Goal: Task Accomplishment & Management: Manage account settings

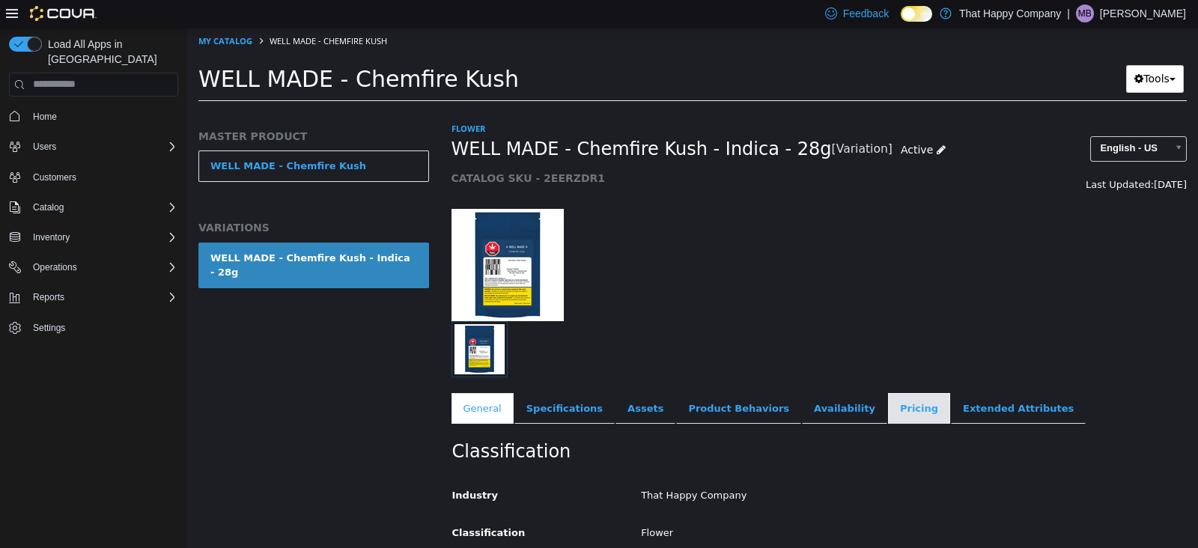
click at [888, 402] on link "Pricing" at bounding box center [919, 407] width 62 height 31
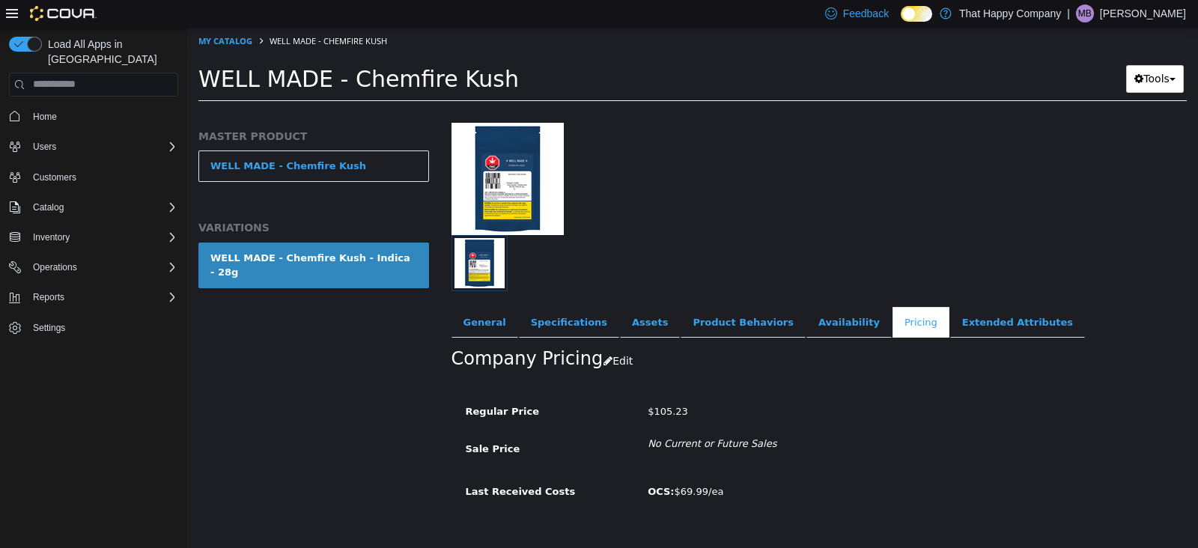
scroll to position [89, 0]
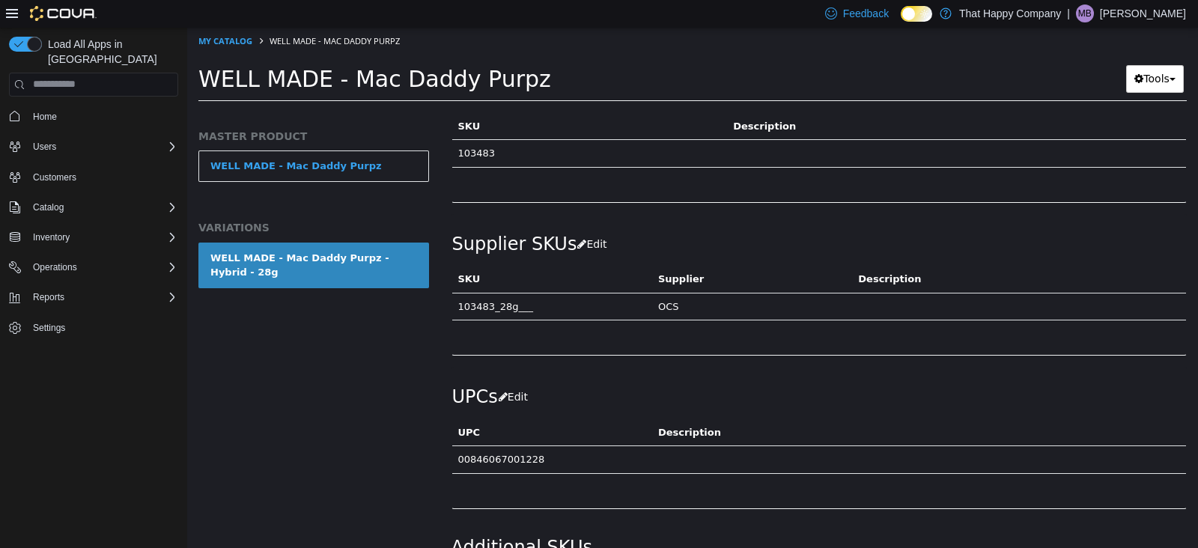
scroll to position [982, 0]
click at [284, 261] on div "WELL MADE - Mac Daddy Purpz - Hybrid - 28g" at bounding box center [313, 264] width 207 height 29
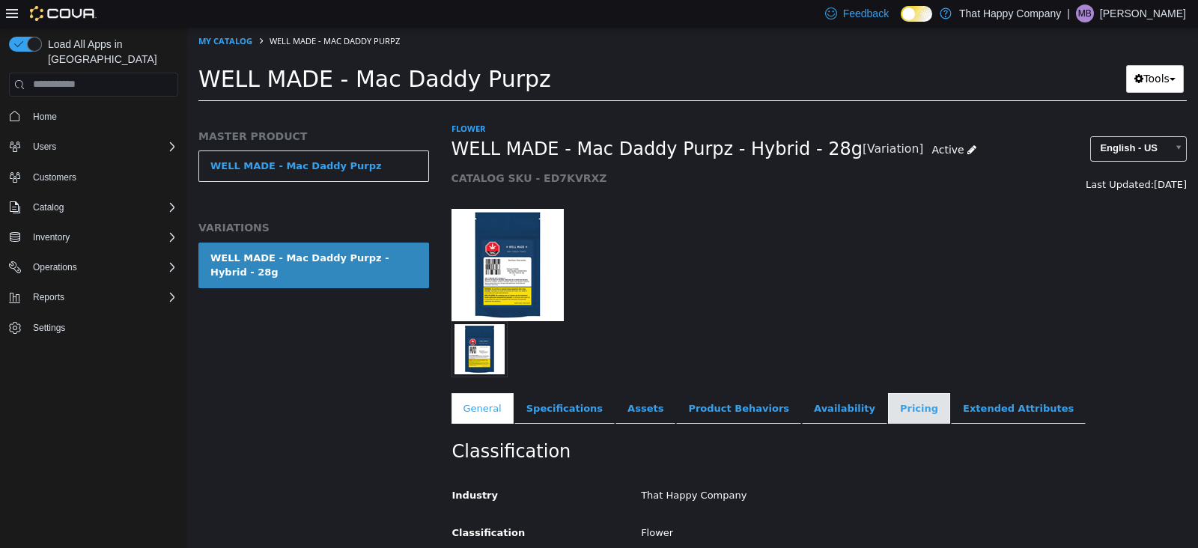
click at [888, 420] on link "Pricing" at bounding box center [919, 407] width 62 height 31
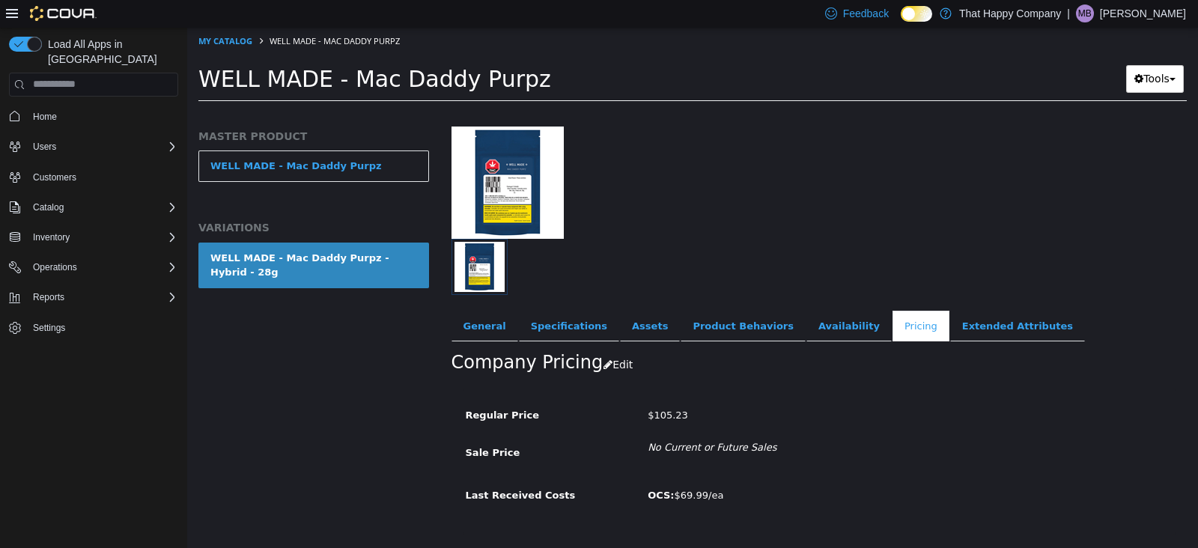
scroll to position [109, 0]
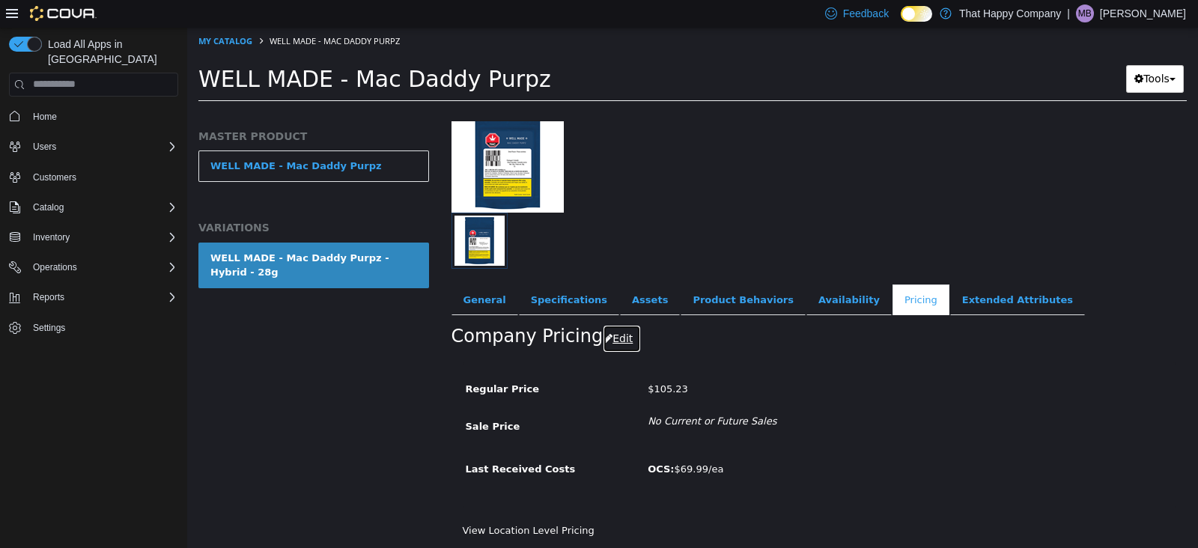
click at [614, 329] on button "Edit" at bounding box center [622, 338] width 38 height 28
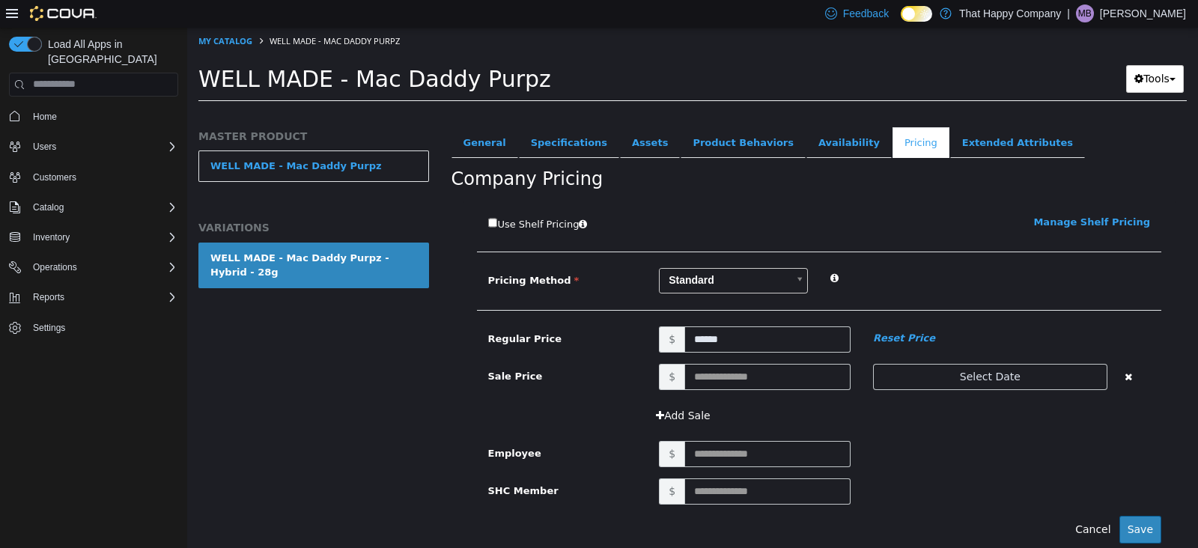
scroll to position [314, 0]
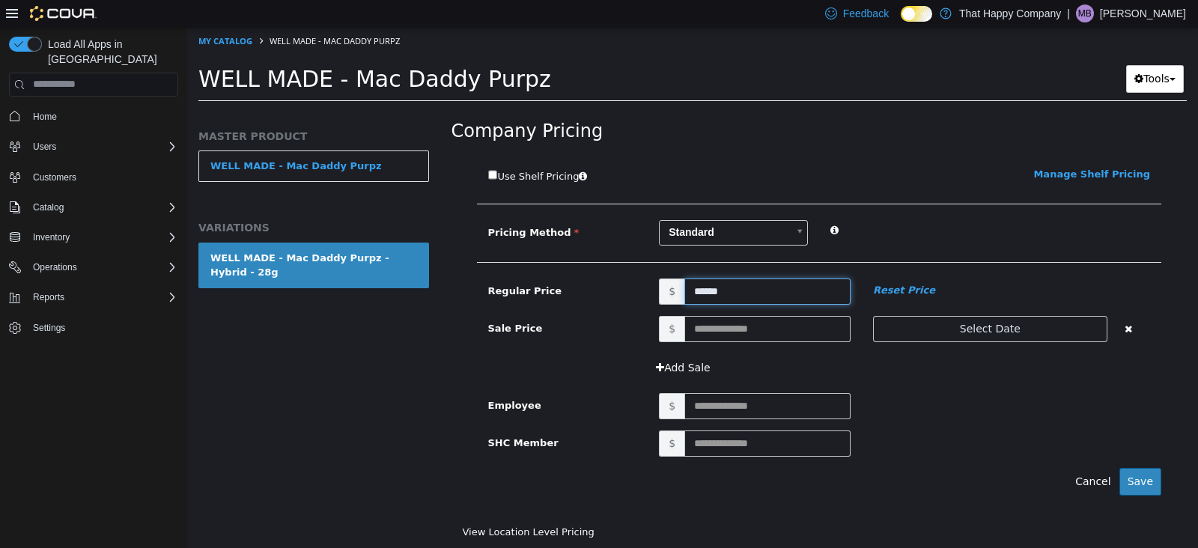
drag, startPoint x: 726, startPoint y: 288, endPoint x: 618, endPoint y: 287, distance: 108.6
click at [618, 287] on div "Regular Price $ ****** Reset Price" at bounding box center [819, 291] width 685 height 26
type input "*****"
click at [1136, 472] on button "Save" at bounding box center [1140, 481] width 42 height 28
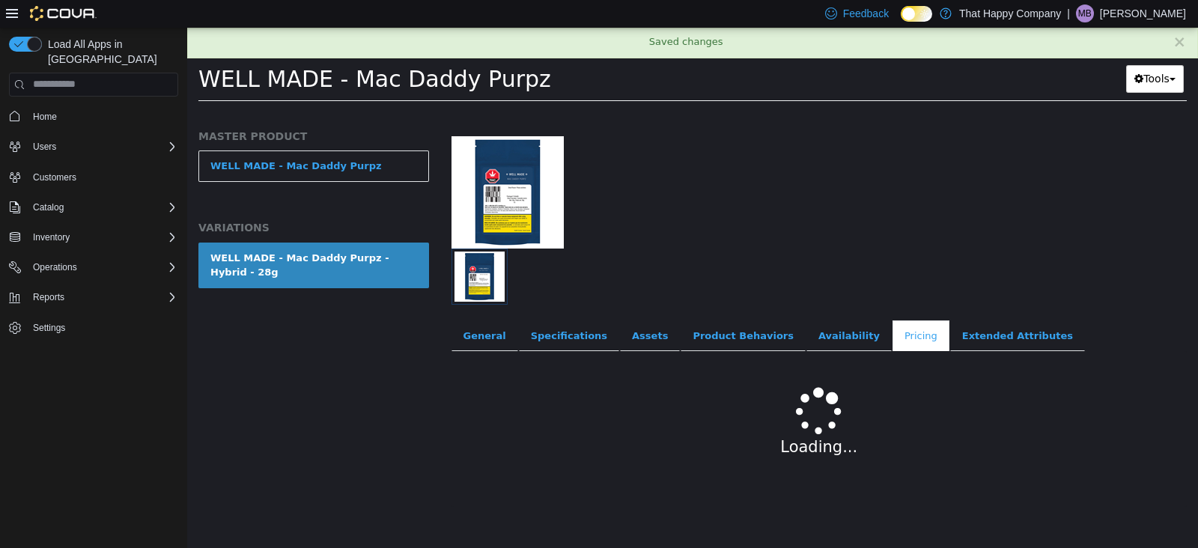
scroll to position [109, 0]
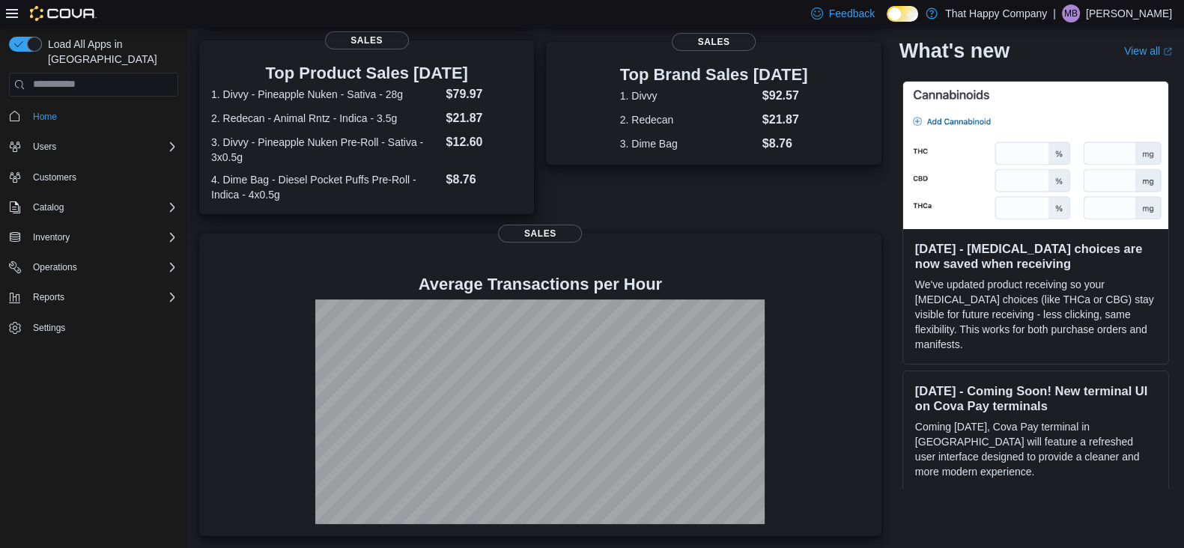
scroll to position [208, 0]
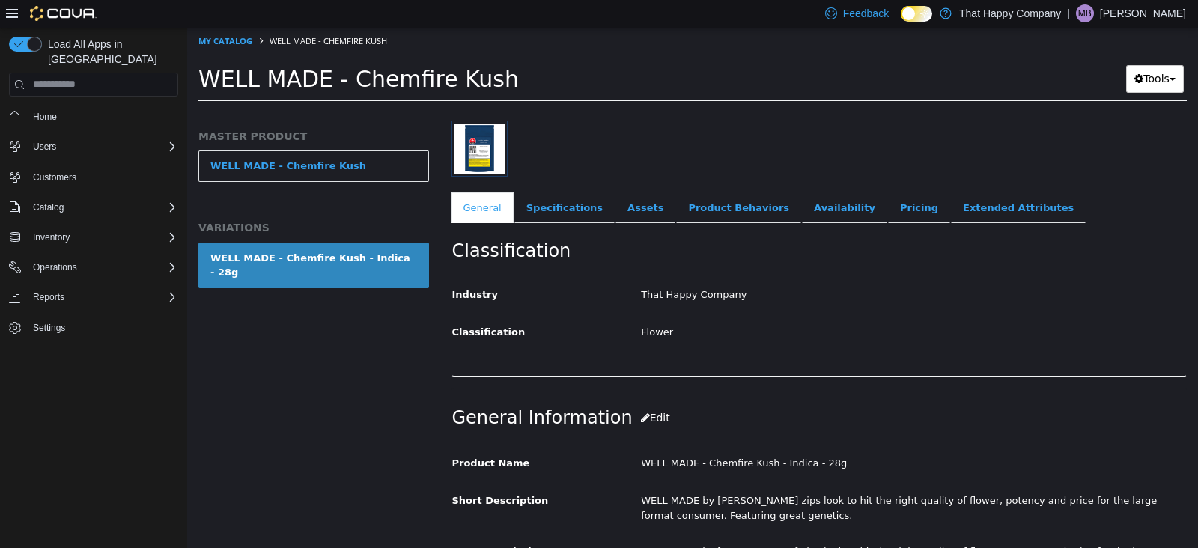
scroll to position [203, 0]
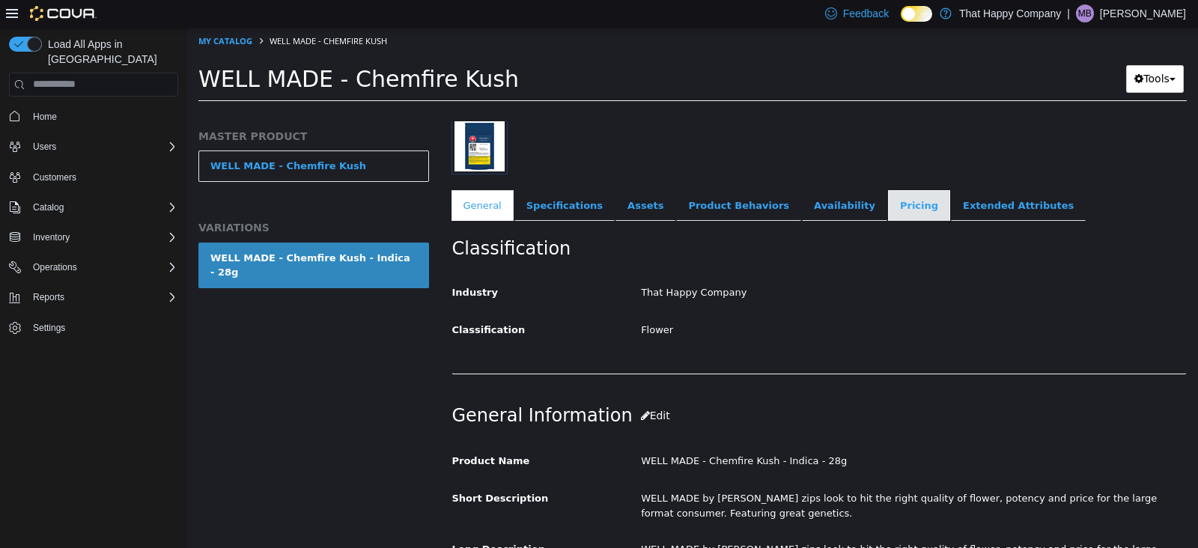
click at [888, 210] on link "Pricing" at bounding box center [919, 204] width 62 height 31
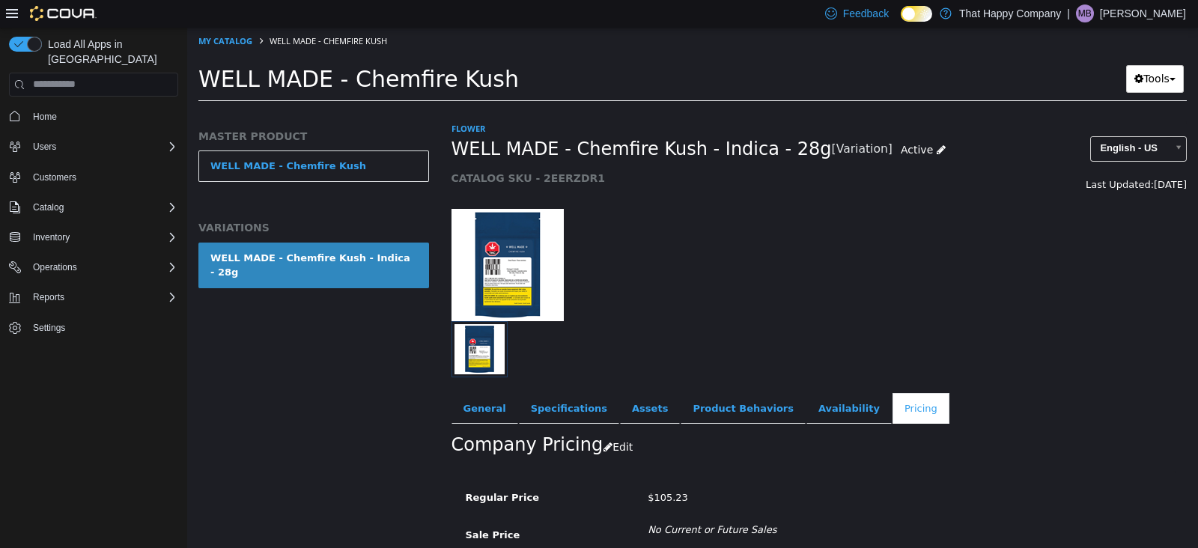
scroll to position [109, 0]
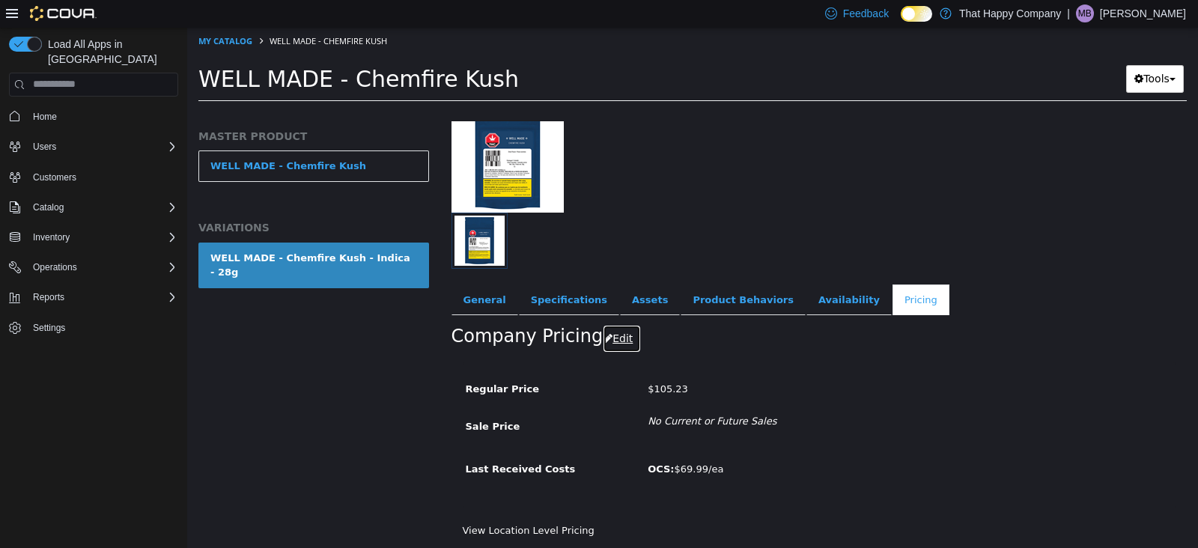
click at [615, 334] on button "Edit" at bounding box center [622, 338] width 38 height 28
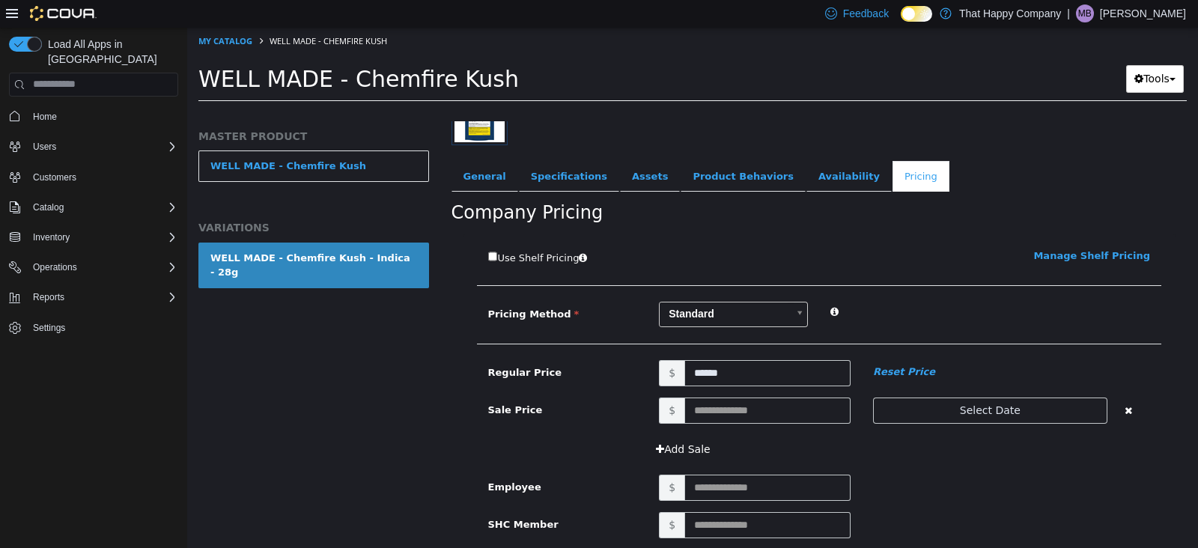
scroll to position [314, 0]
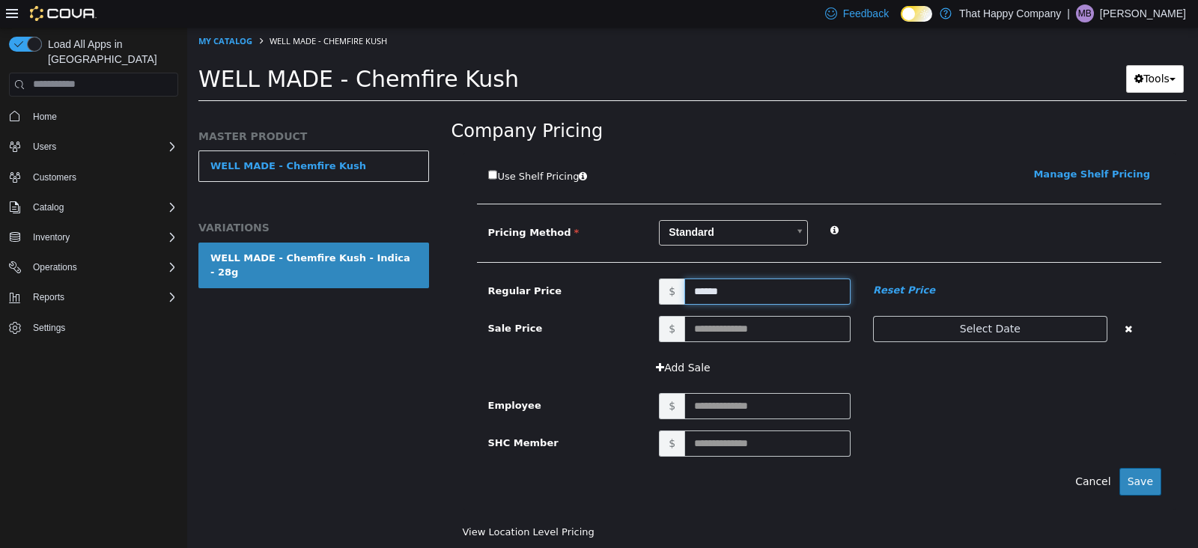
drag, startPoint x: 731, startPoint y: 295, endPoint x: 622, endPoint y: 290, distance: 109.4
click at [622, 290] on div "Regular Price $ ****** Reset Price" at bounding box center [819, 291] width 685 height 26
type input "*****"
click at [984, 374] on div "Add Sale" at bounding box center [905, 367] width 514 height 28
click at [1127, 478] on button "Save" at bounding box center [1140, 481] width 42 height 28
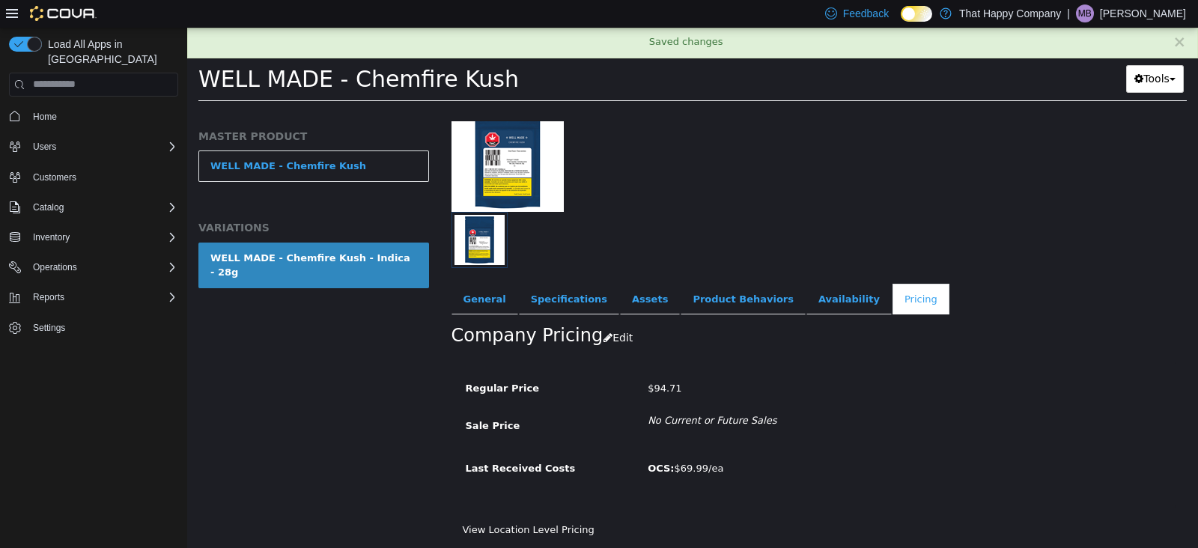
scroll to position [109, 0]
